Goal: Task Accomplishment & Management: Complete application form

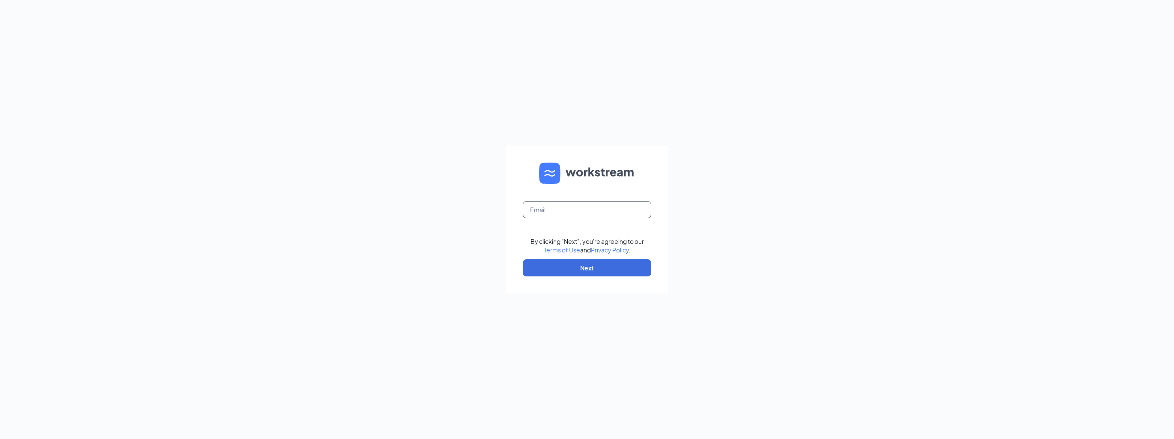
click at [564, 209] on input "text" at bounding box center [587, 209] width 128 height 17
type input "jaya.vargheese@sevabrands.com"
click at [596, 267] on button "Next" at bounding box center [587, 267] width 128 height 17
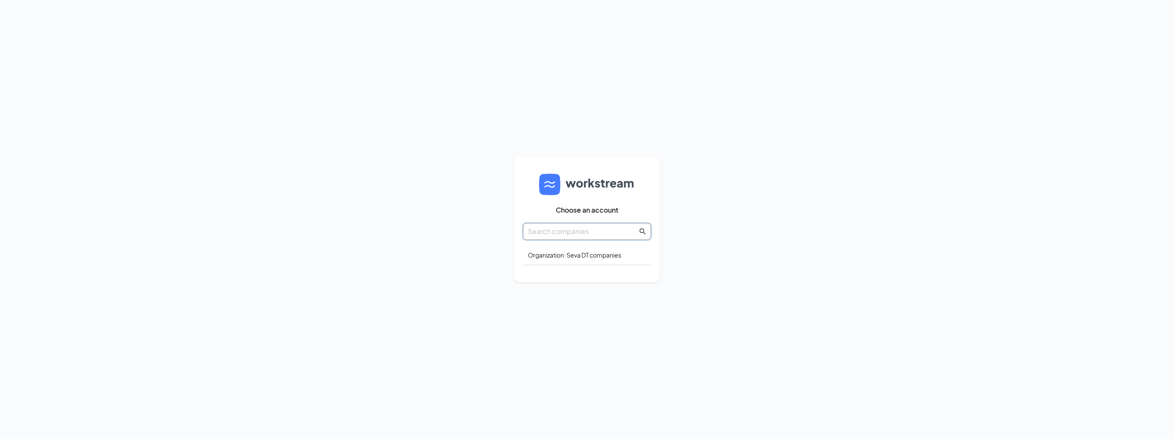
click at [596, 233] on input "text" at bounding box center [583, 231] width 110 height 11
click at [596, 249] on div "Organization: Seva DT companies" at bounding box center [587, 255] width 128 height 20
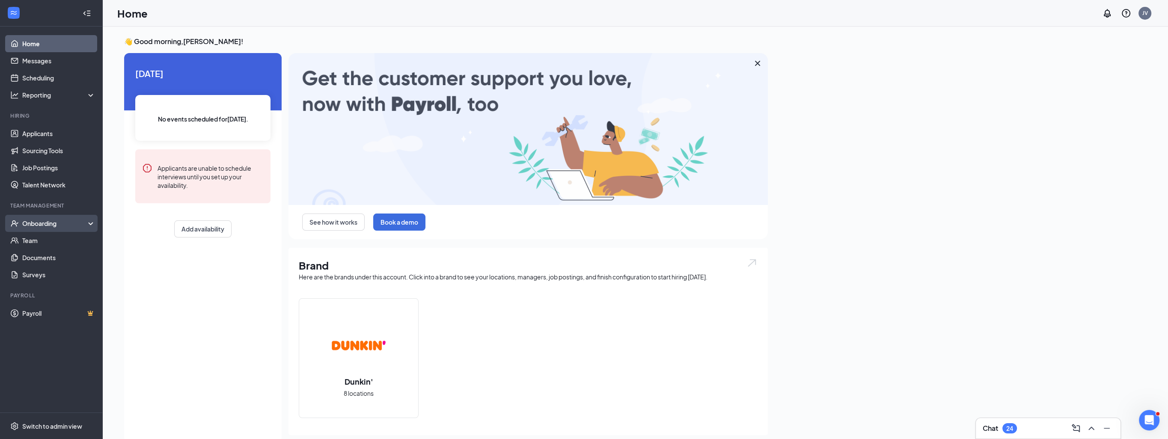
click at [59, 222] on div "Onboarding" at bounding box center [55, 223] width 66 height 9
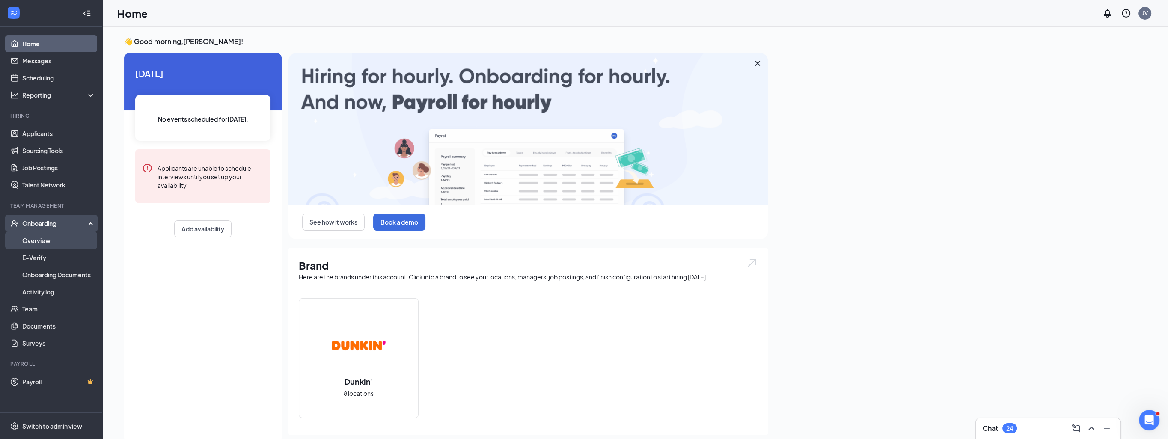
click at [49, 241] on link "Overview" at bounding box center [58, 240] width 73 height 17
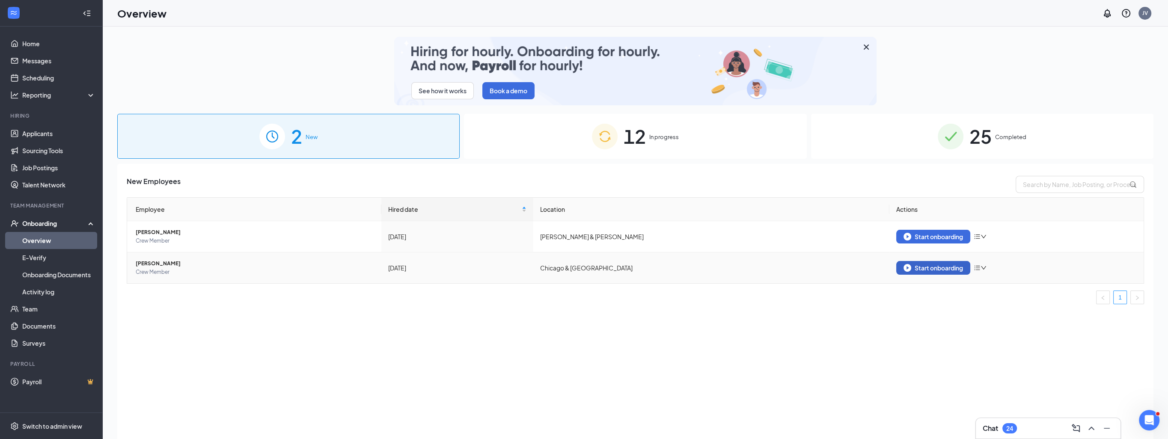
click at [941, 268] on div "Start onboarding" at bounding box center [932, 268] width 59 height 8
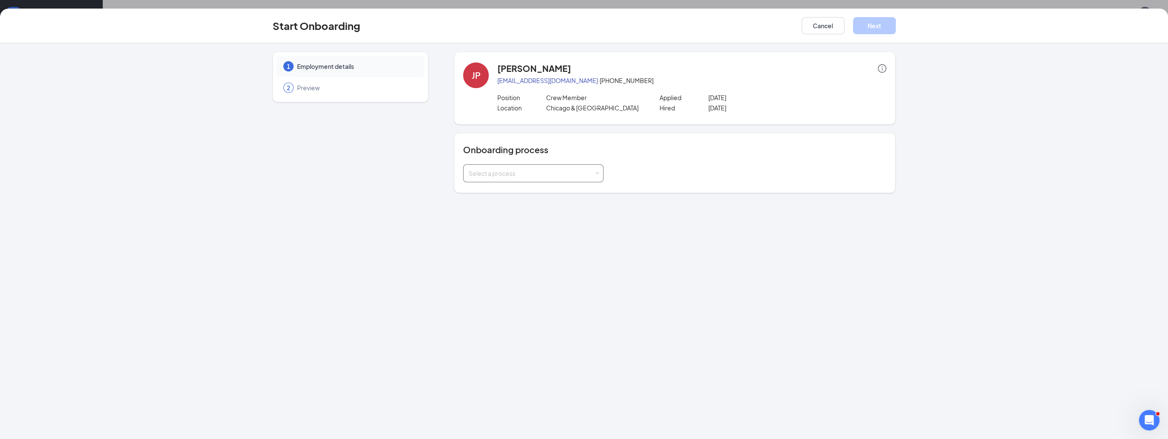
click at [572, 176] on div "Select a process" at bounding box center [530, 173] width 125 height 9
click at [385, 339] on div "1 Employment details 2 Preview JP [PERSON_NAME] [EMAIL_ADDRESS][DOMAIN_NAME] · …" at bounding box center [584, 241] width 1168 height 396
click at [599, 172] on div "Select a process" at bounding box center [533, 173] width 140 height 18
click at [550, 193] on span "Crew Member New Hire Process" at bounding box center [511, 191] width 91 height 8
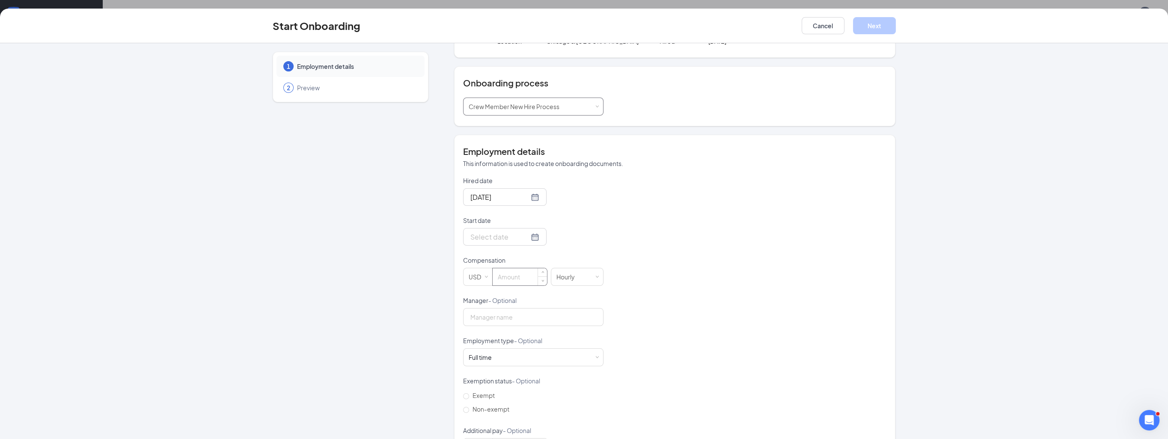
scroll to position [86, 0]
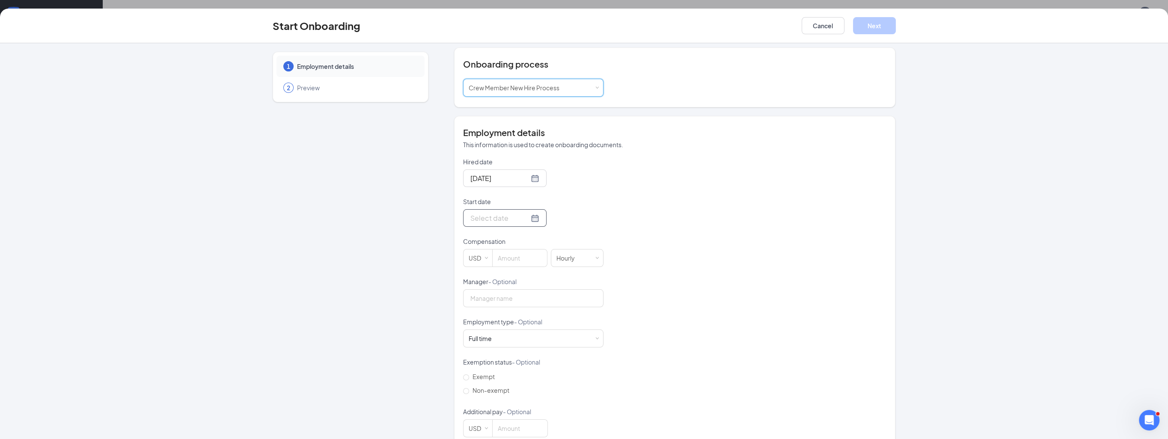
click at [525, 218] on div at bounding box center [504, 218] width 69 height 11
type input "[DATE]"
click at [548, 321] on div "29" at bounding box center [553, 319] width 10 height 10
click at [522, 251] on input at bounding box center [519, 257] width 54 height 17
type input "16.6"
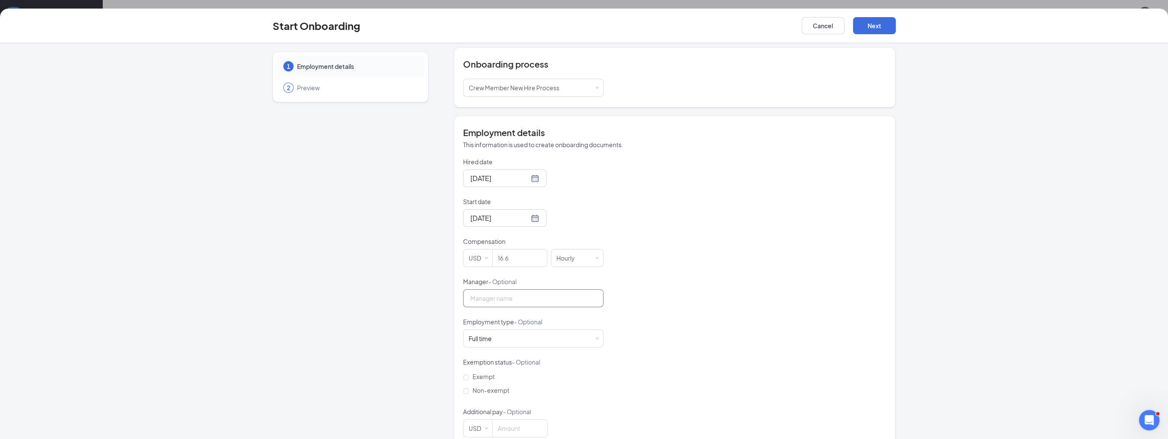
click at [502, 292] on input "Manager - Optional" at bounding box center [533, 298] width 140 height 18
type input "[PERSON_NAME]"
click at [589, 335] on div "Full time Works 30+ hours per week and is reasonably expected to work" at bounding box center [532, 338] width 129 height 17
click at [509, 394] on div "Works less than 30 hours per week and is reasonably expected to work" at bounding box center [529, 399] width 133 height 15
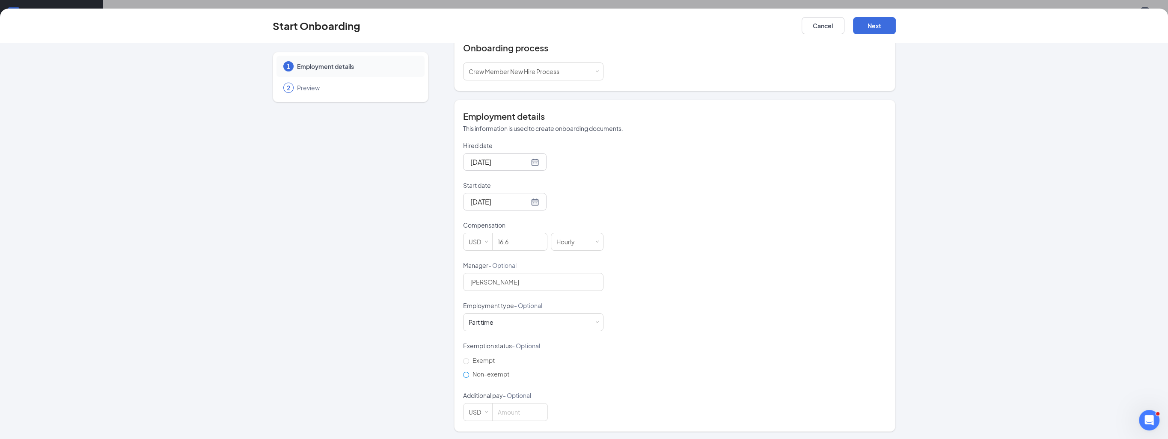
click at [476, 370] on span "Non-exempt" at bounding box center [491, 374] width 44 height 8
click at [469, 372] on input "Non-exempt" at bounding box center [466, 375] width 6 height 6
radio input "true"
click at [869, 25] on button "Next" at bounding box center [874, 25] width 43 height 17
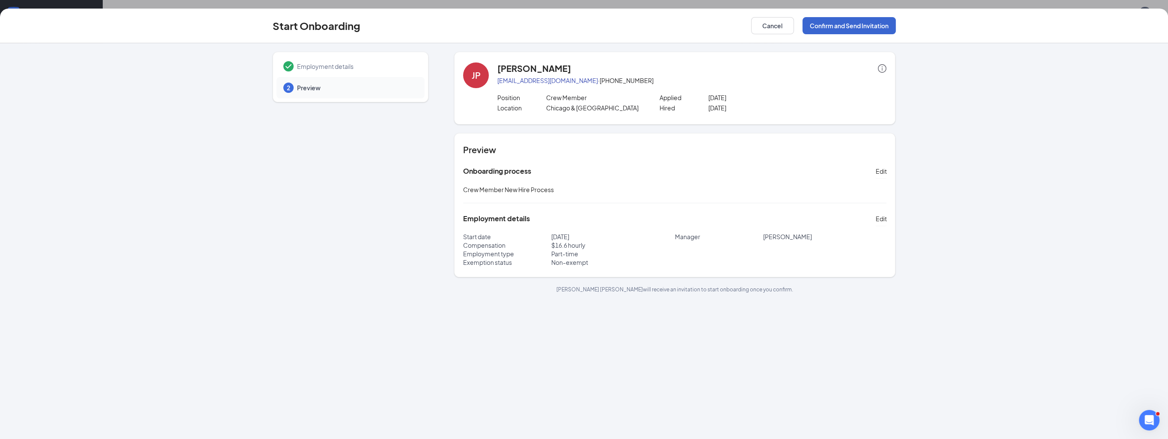
scroll to position [0, 0]
click at [862, 27] on button "Confirm and Send Invitation" at bounding box center [848, 25] width 93 height 17
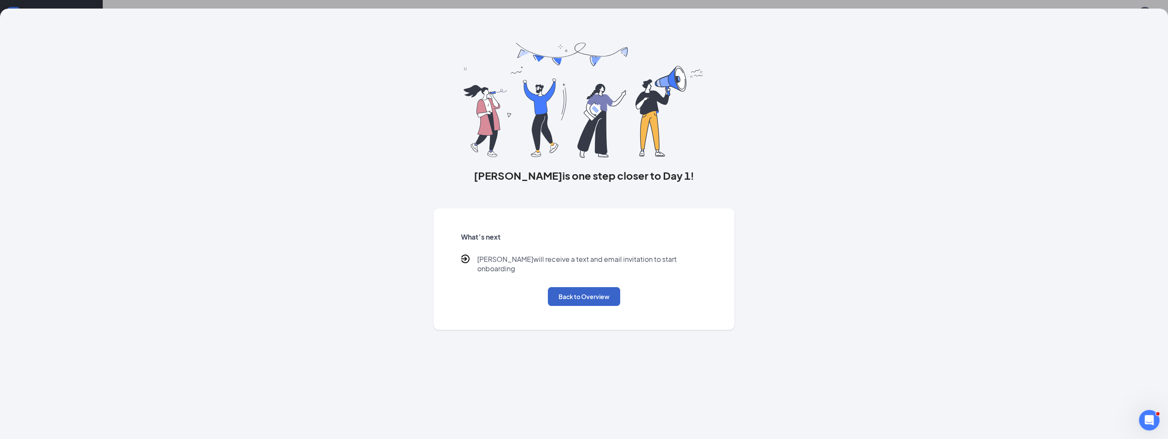
click at [587, 287] on button "Back to Overview" at bounding box center [584, 296] width 72 height 19
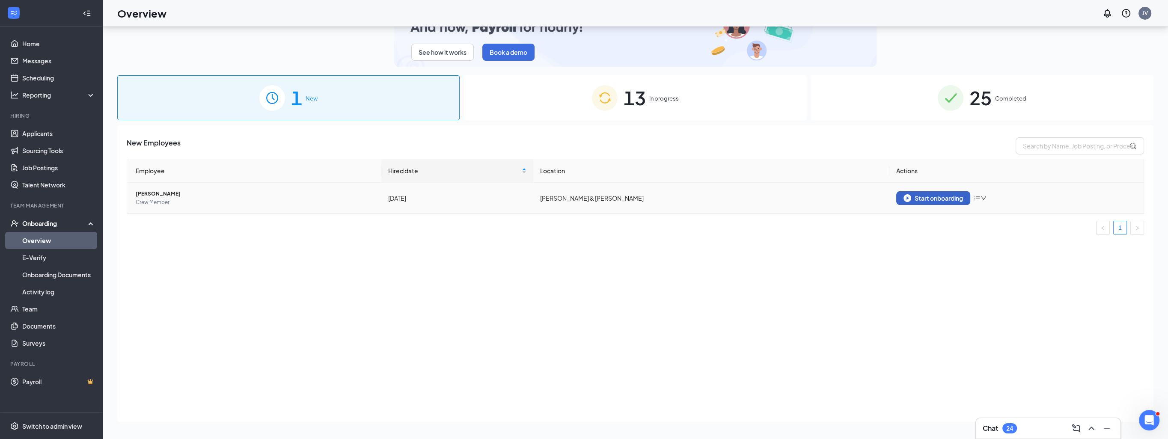
click at [922, 198] on div "Start onboarding" at bounding box center [932, 198] width 59 height 8
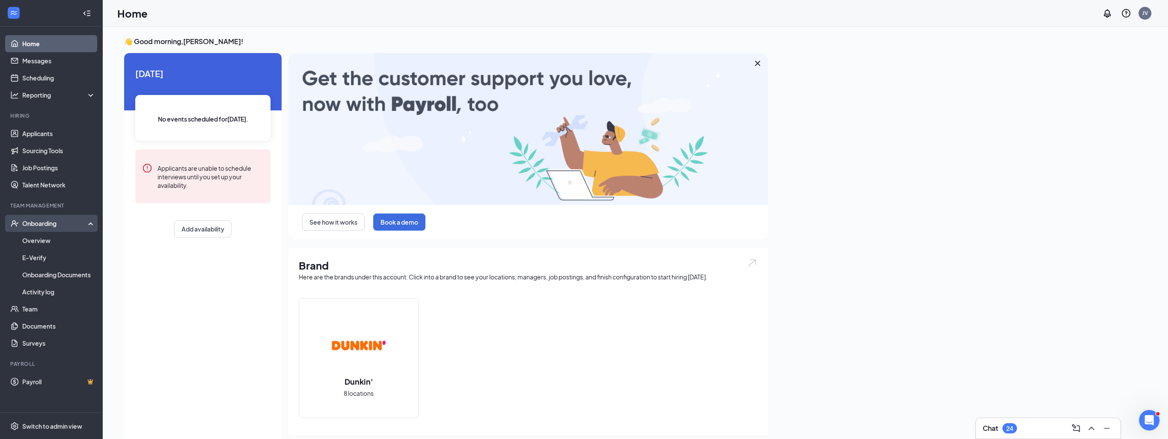
click at [62, 225] on div "Onboarding" at bounding box center [55, 223] width 66 height 9
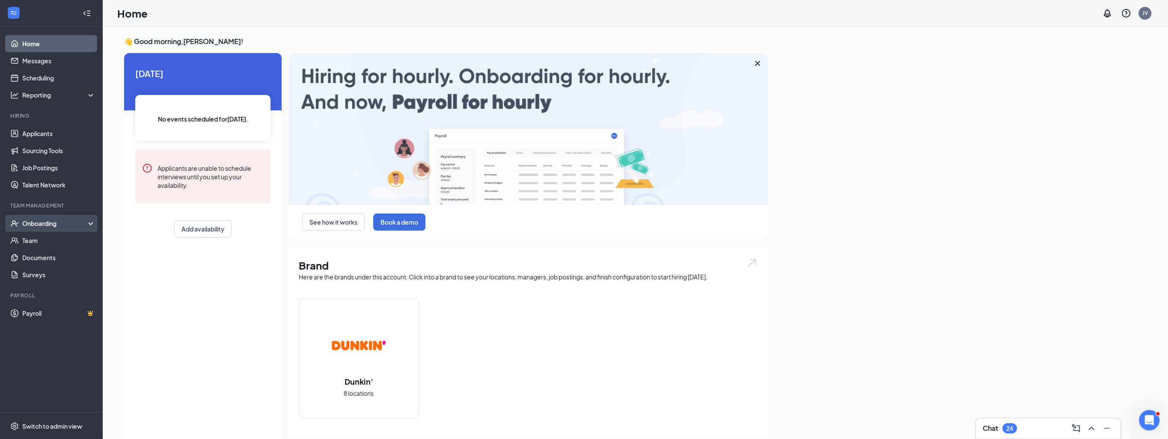
click at [33, 227] on div "Onboarding" at bounding box center [55, 223] width 66 height 9
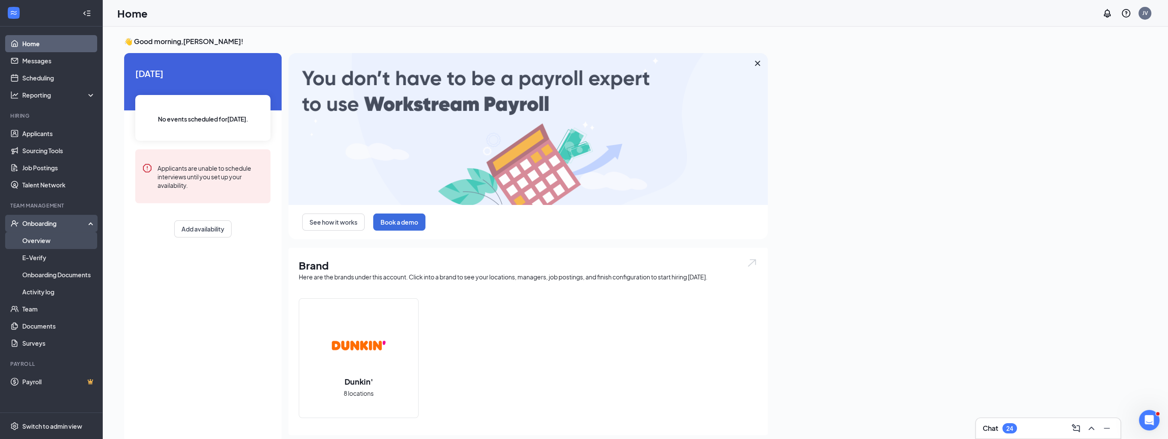
click at [33, 240] on link "Overview" at bounding box center [58, 240] width 73 height 17
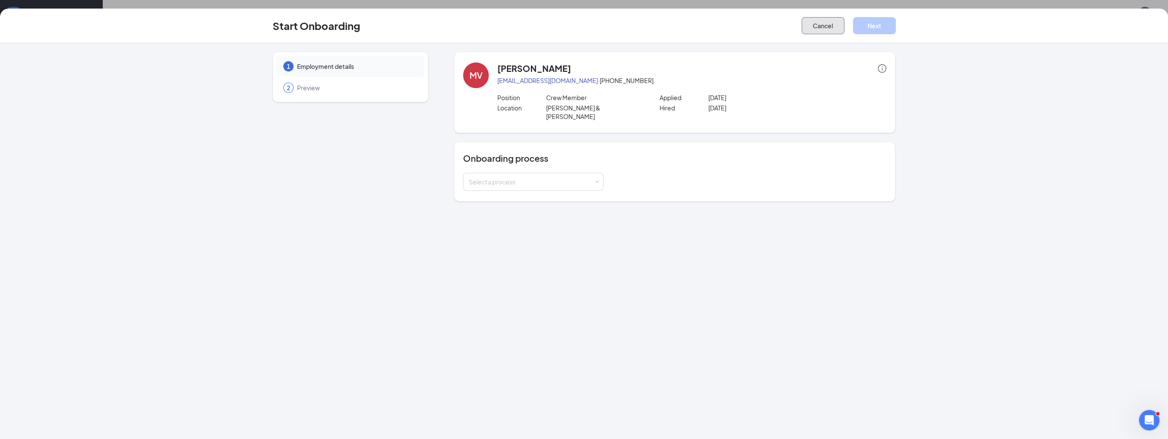
click at [816, 23] on button "Cancel" at bounding box center [822, 25] width 43 height 17
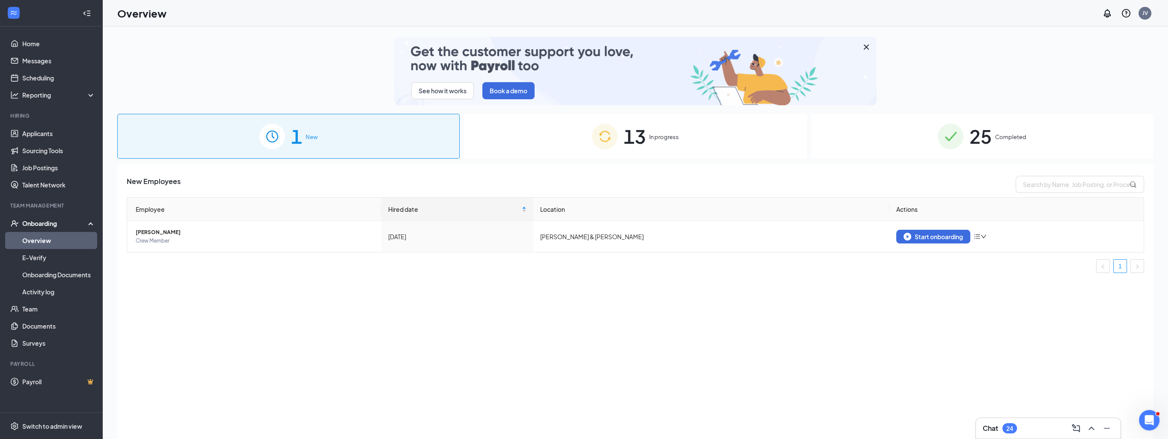
click at [987, 138] on span "25" at bounding box center [980, 136] width 22 height 30
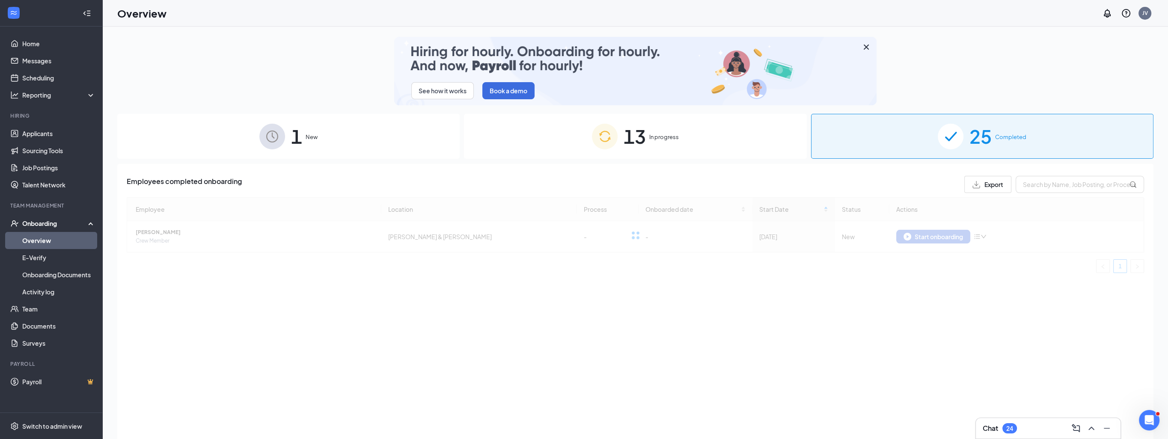
click at [662, 133] on span "In progress" at bounding box center [664, 137] width 30 height 9
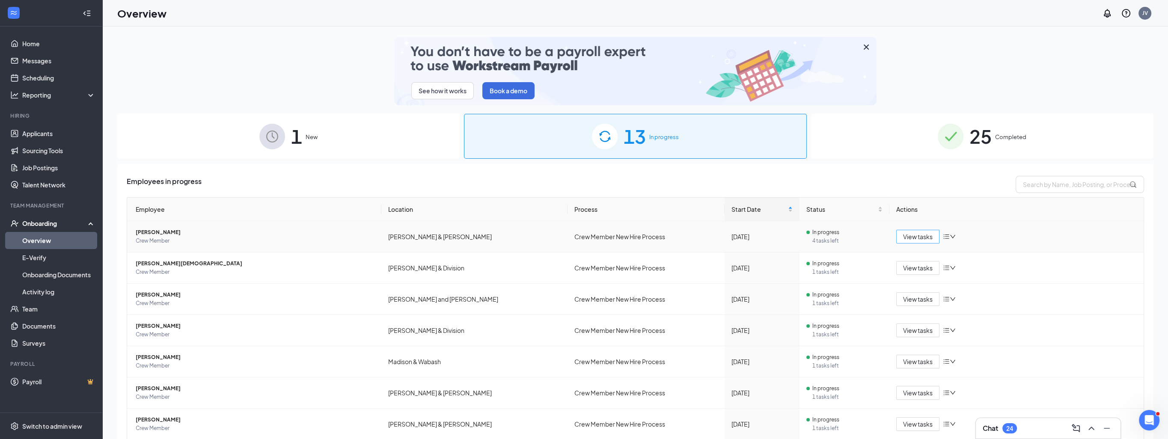
click at [919, 234] on span "View tasks" at bounding box center [918, 236] width 30 height 9
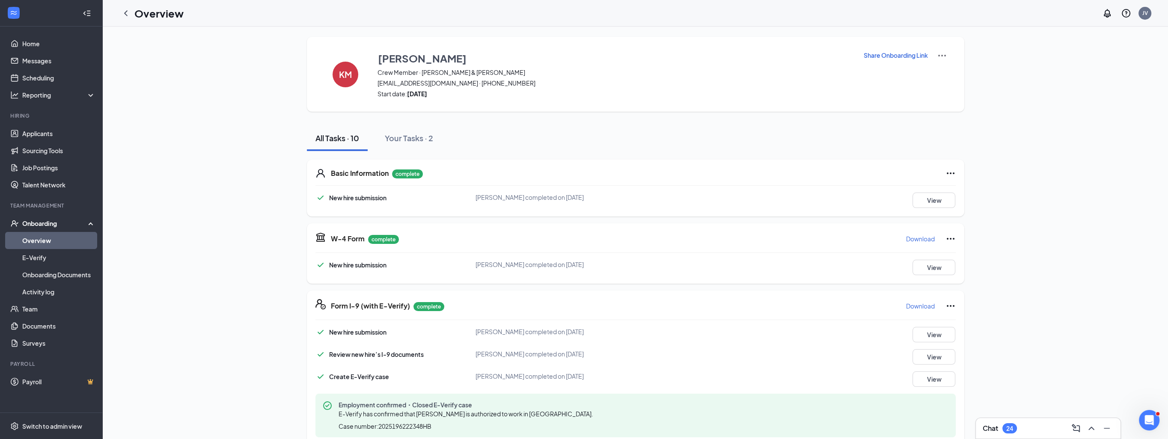
click at [170, 17] on h1 "Overview" at bounding box center [158, 13] width 49 height 15
click at [125, 16] on icon "ChevronLeft" at bounding box center [126, 13] width 10 height 10
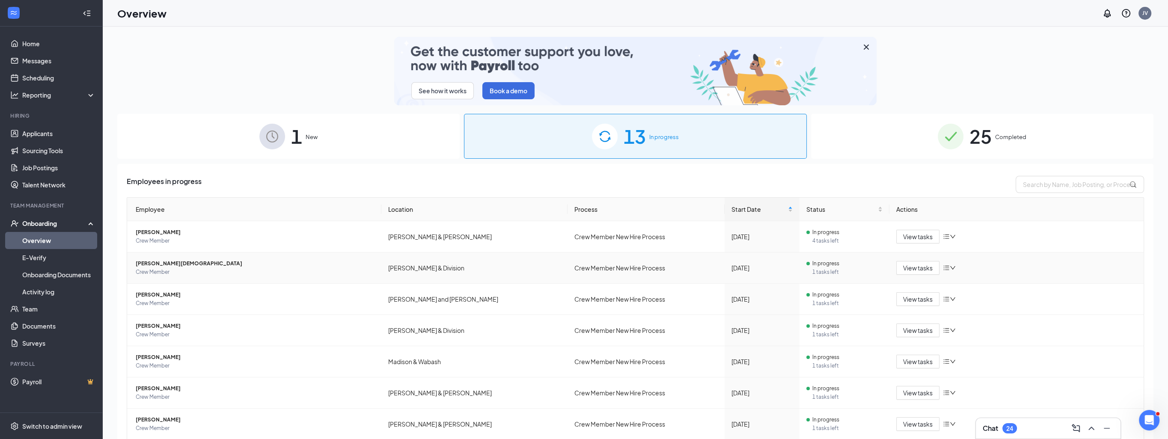
click at [942, 267] on icon "bars" at bounding box center [945, 267] width 7 height 7
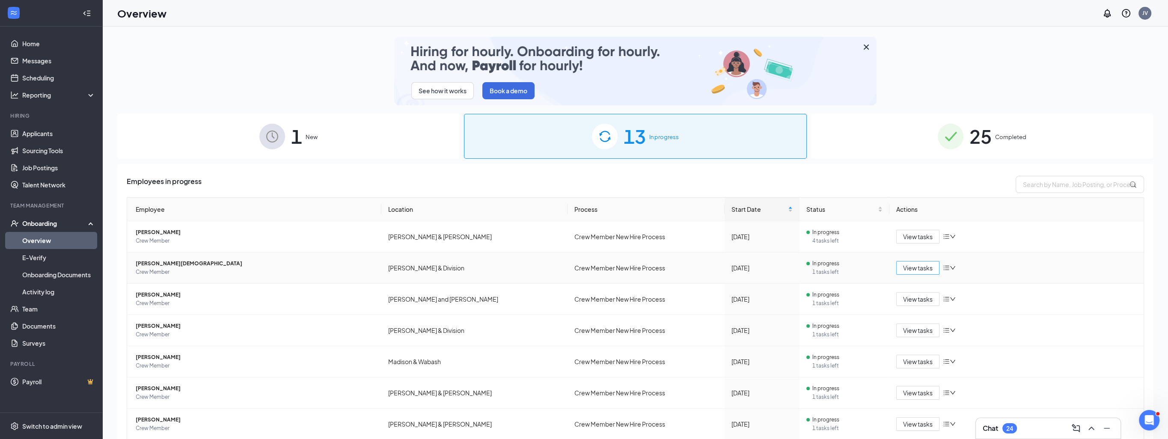
click at [903, 268] on span "View tasks" at bounding box center [918, 267] width 30 height 9
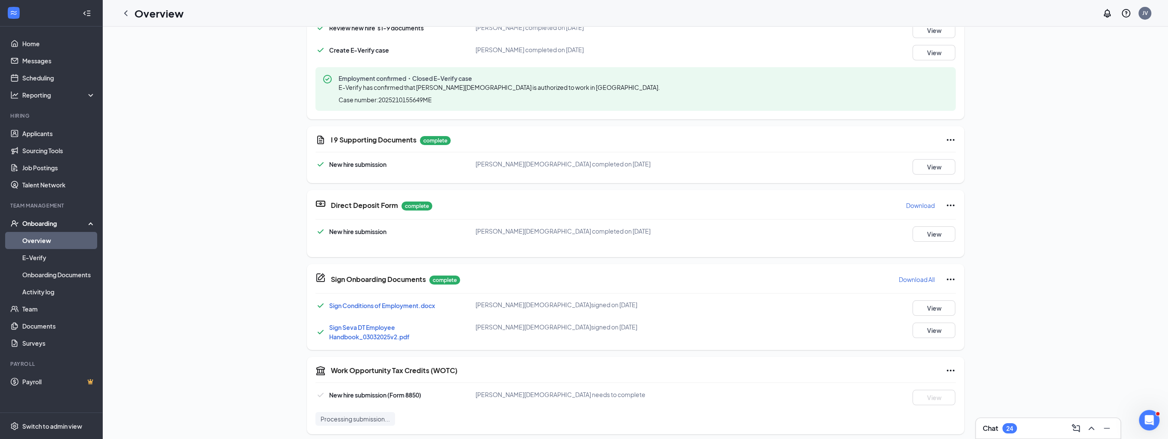
scroll to position [327, 0]
click at [954, 365] on div "Work Opportunity Tax Credits (WOTC) New hire submission (Form 8850) [PERSON_NAM…" at bounding box center [635, 394] width 657 height 77
click at [948, 368] on icon "Ellipses" at bounding box center [950, 369] width 10 height 10
click at [960, 403] on span "Mark as complete" at bounding box center [978, 404] width 50 height 9
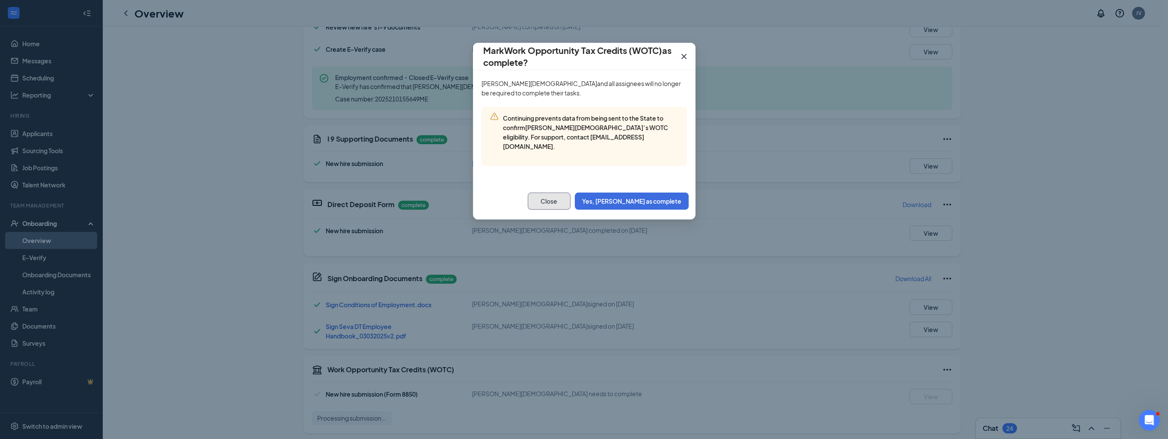
click at [570, 196] on button "Close" at bounding box center [548, 201] width 43 height 17
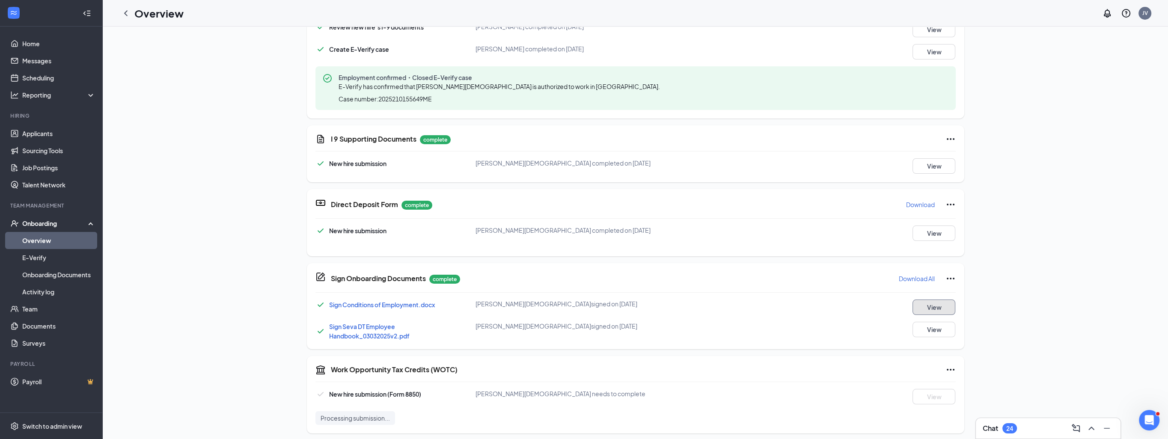
click at [930, 303] on button "View" at bounding box center [933, 306] width 43 height 15
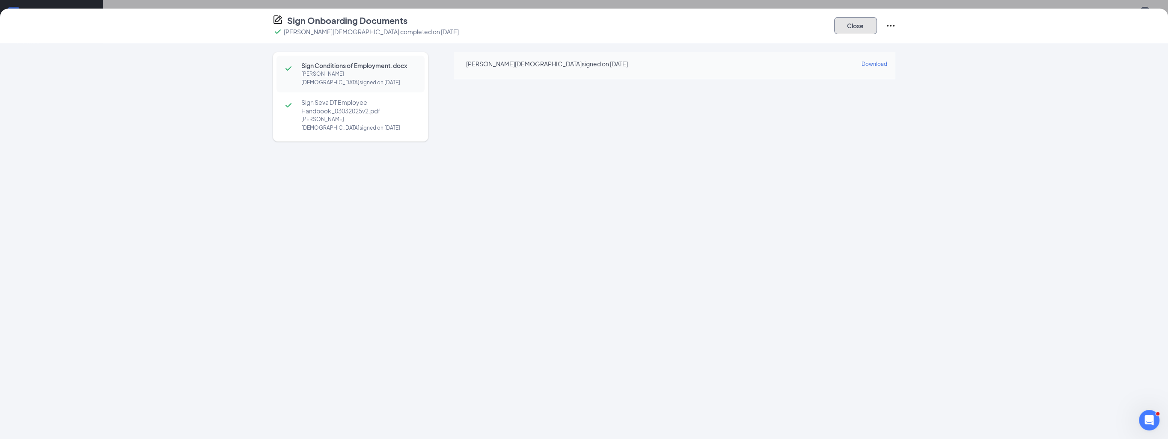
click at [854, 27] on button "Close" at bounding box center [855, 25] width 43 height 17
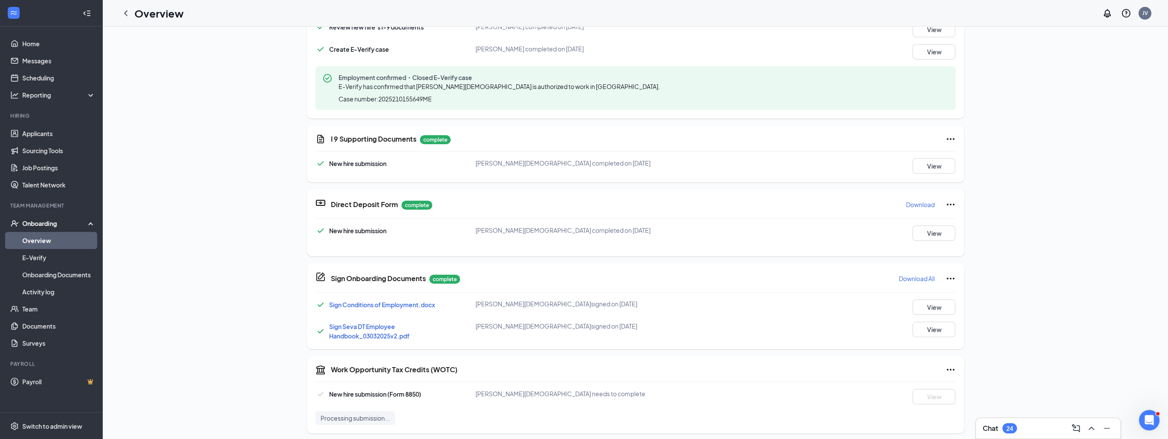
click at [145, 16] on h1 "Overview" at bounding box center [158, 13] width 49 height 15
click at [123, 13] on icon "ChevronLeft" at bounding box center [126, 13] width 10 height 10
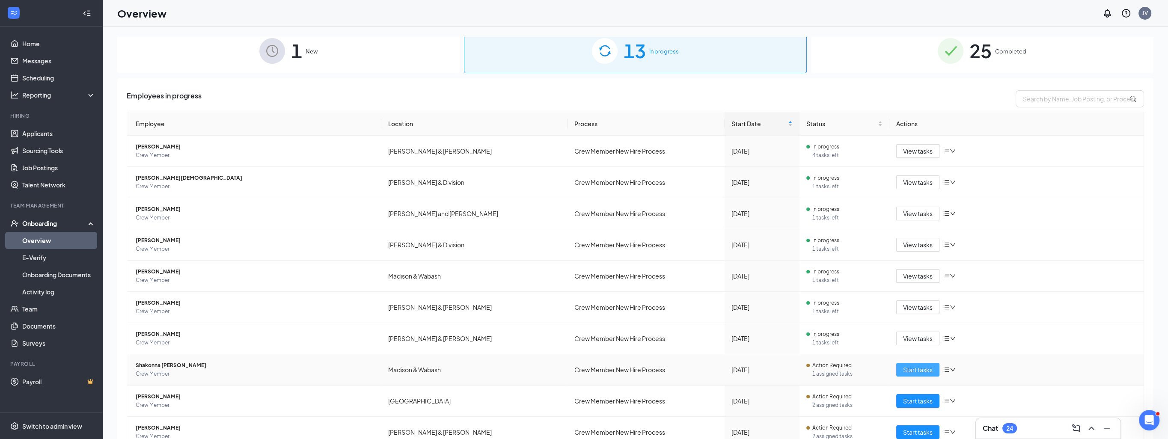
scroll to position [123, 0]
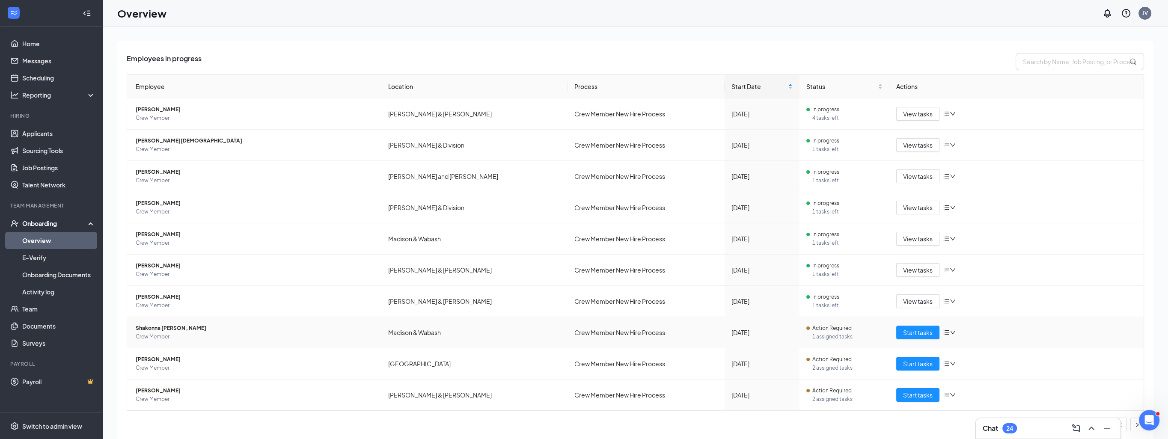
click at [937, 329] on div "Start tasks" at bounding box center [1016, 333] width 240 height 14
click at [919, 331] on span "Start tasks" at bounding box center [918, 332] width 30 height 9
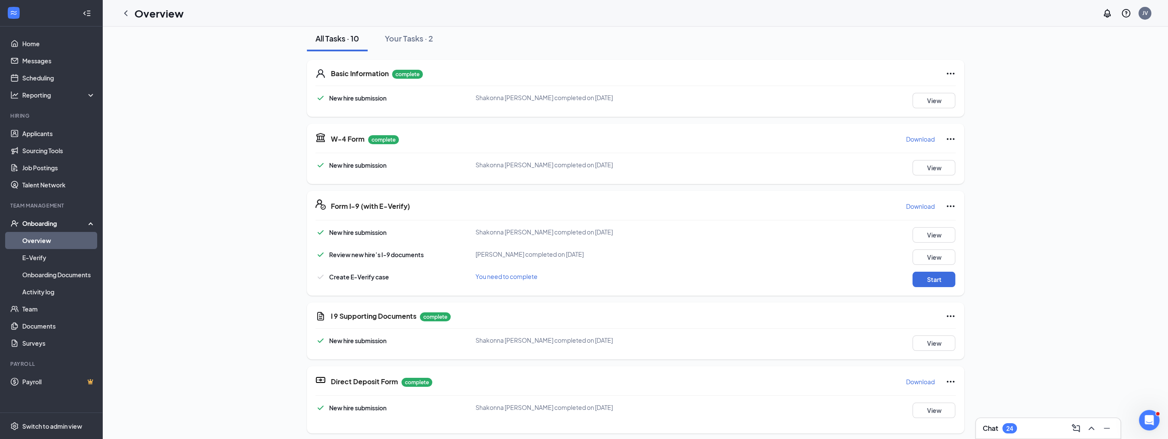
scroll to position [171, 0]
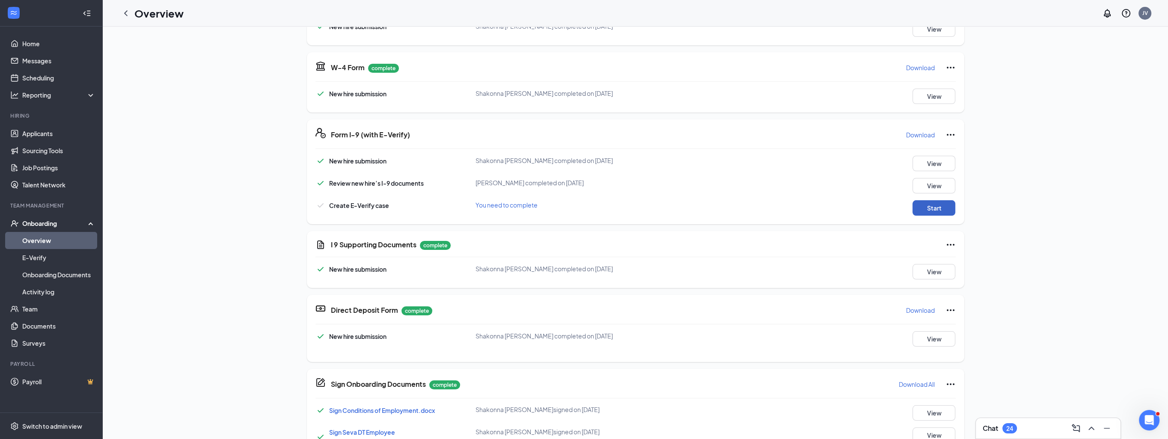
click at [929, 205] on button "Start" at bounding box center [933, 207] width 43 height 15
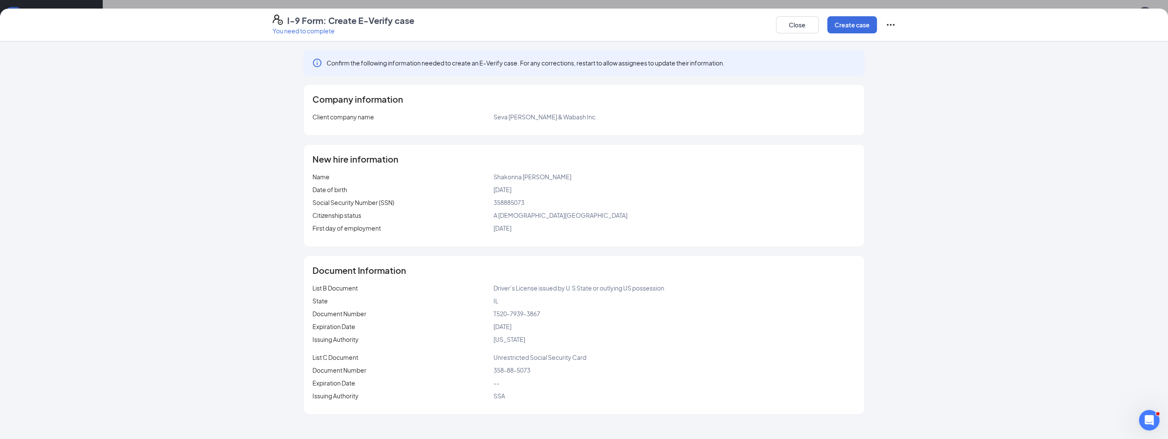
scroll to position [43, 0]
click at [845, 24] on button "Create case" at bounding box center [852, 24] width 50 height 17
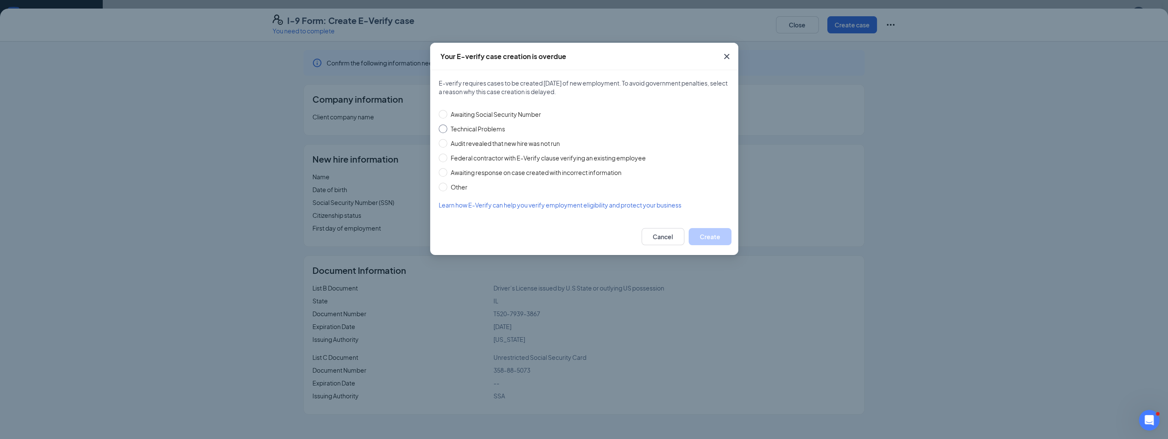
click at [444, 128] on input "Technical Problems" at bounding box center [443, 128] width 9 height 9
radio input "true"
click at [717, 234] on button "Create" at bounding box center [709, 236] width 43 height 17
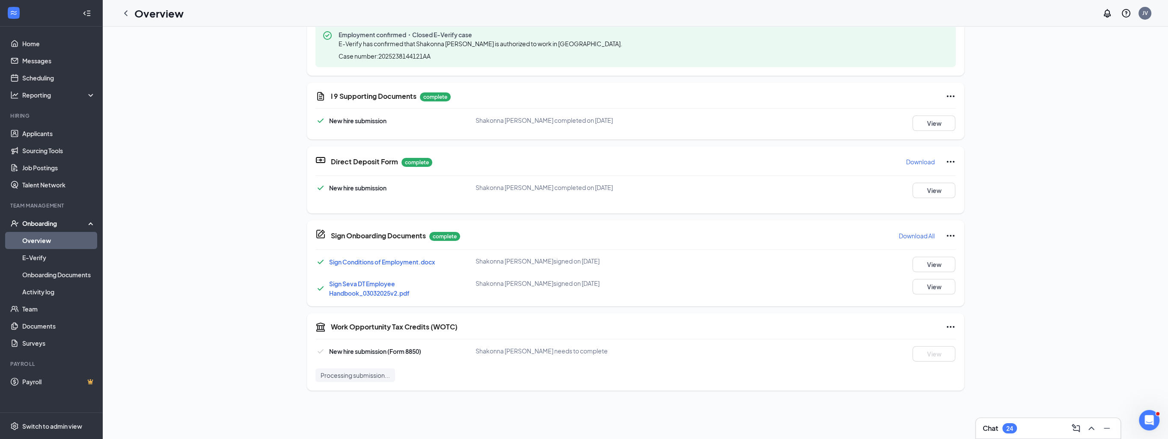
scroll to position [0, 0]
